Goal: Navigation & Orientation: Find specific page/section

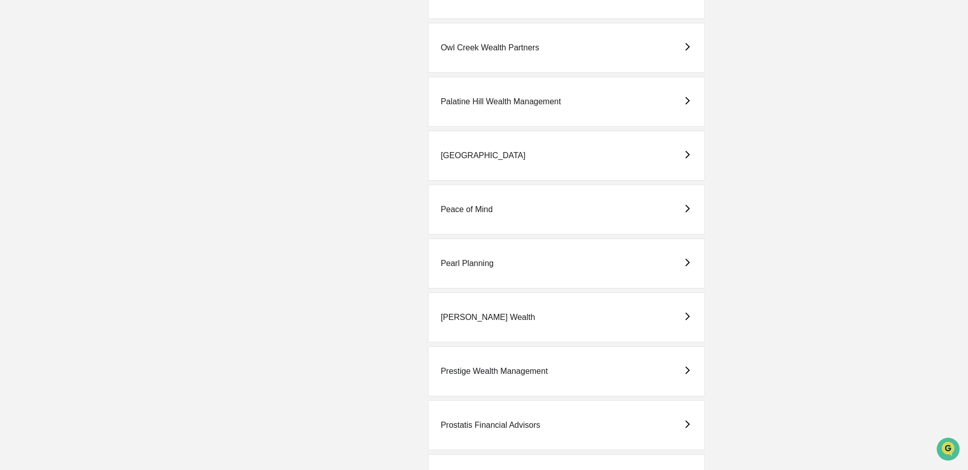
scroll to position [1272, 0]
click at [462, 158] on div "[GEOGRAPHIC_DATA]" at bounding box center [483, 156] width 85 height 9
